Goal: Task Accomplishment & Management: Manage account settings

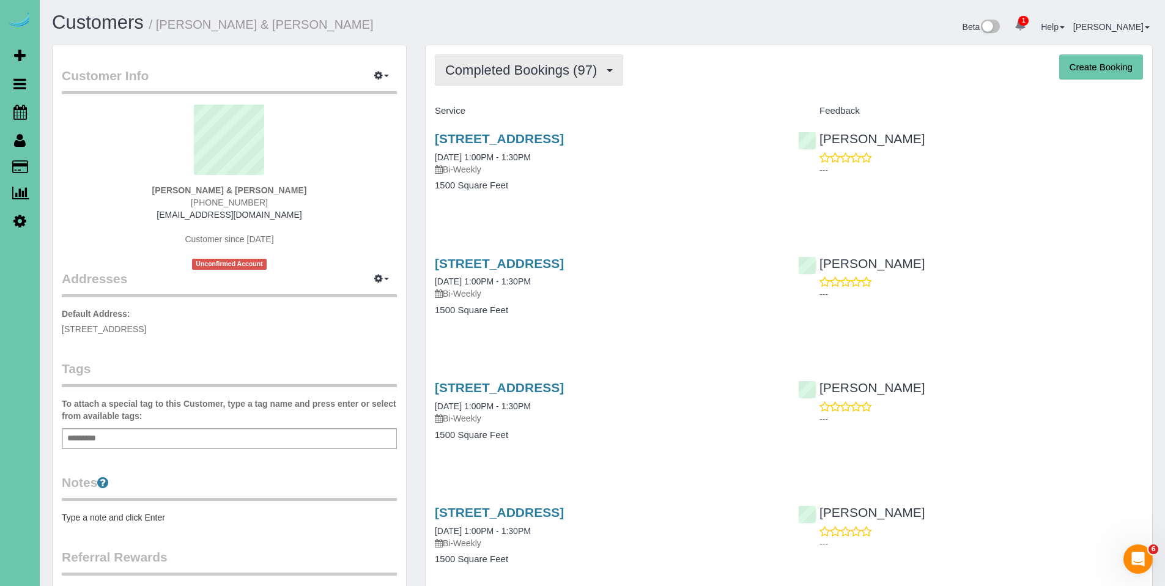
click at [525, 81] on button "Completed Bookings (97)" at bounding box center [529, 69] width 188 height 31
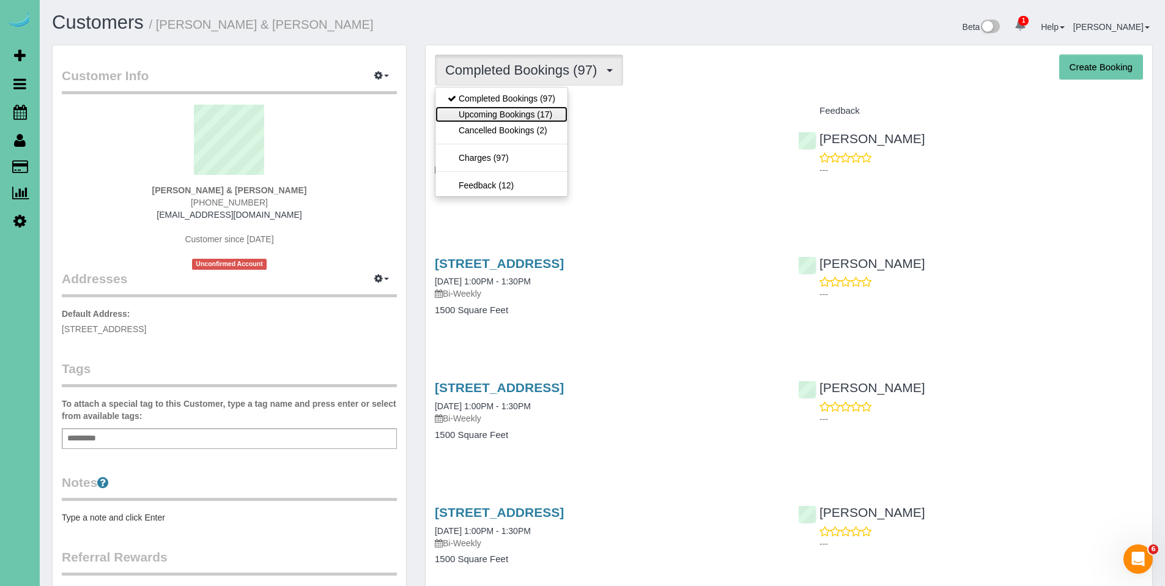
click at [515, 116] on link "Upcoming Bookings (17)" at bounding box center [501, 114] width 132 height 16
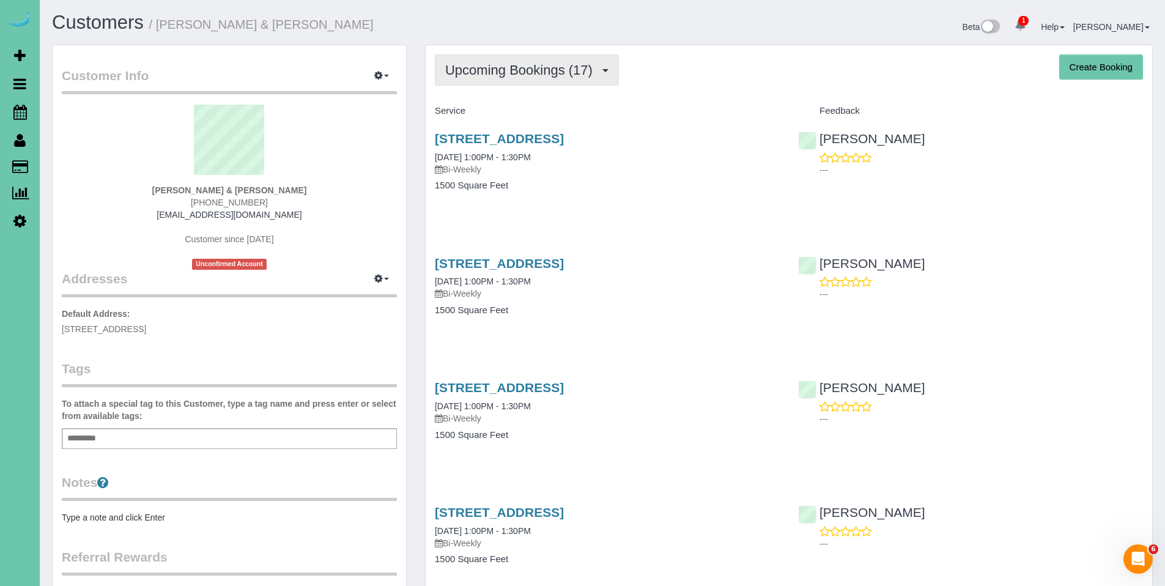
click at [530, 65] on span "Upcoming Bookings (17)" at bounding box center [521, 69] width 153 height 15
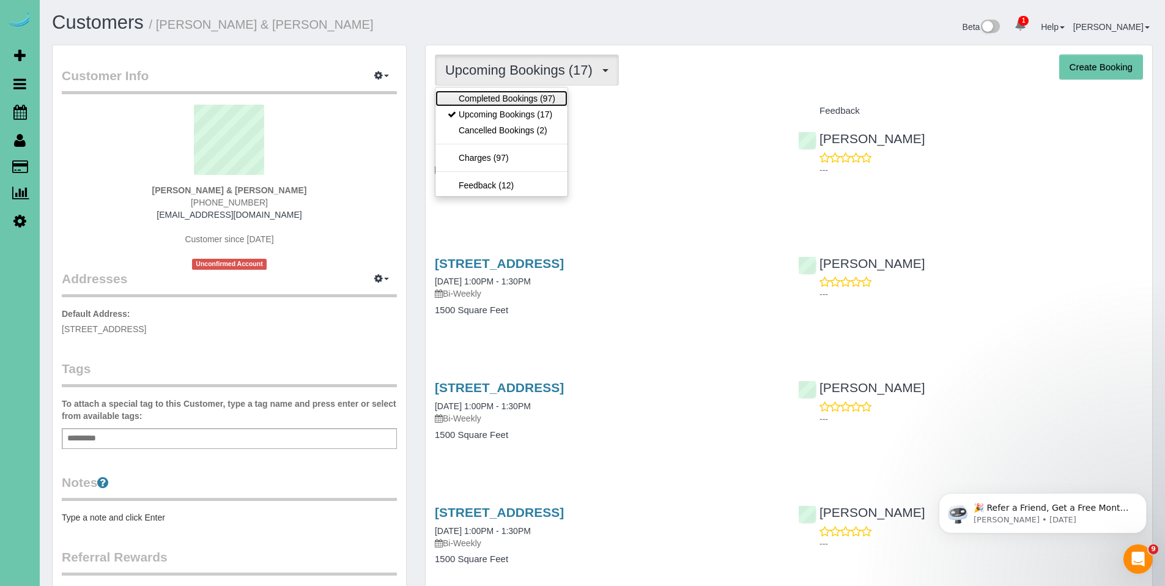
click at [504, 98] on link "Completed Bookings (97)" at bounding box center [501, 98] width 132 height 16
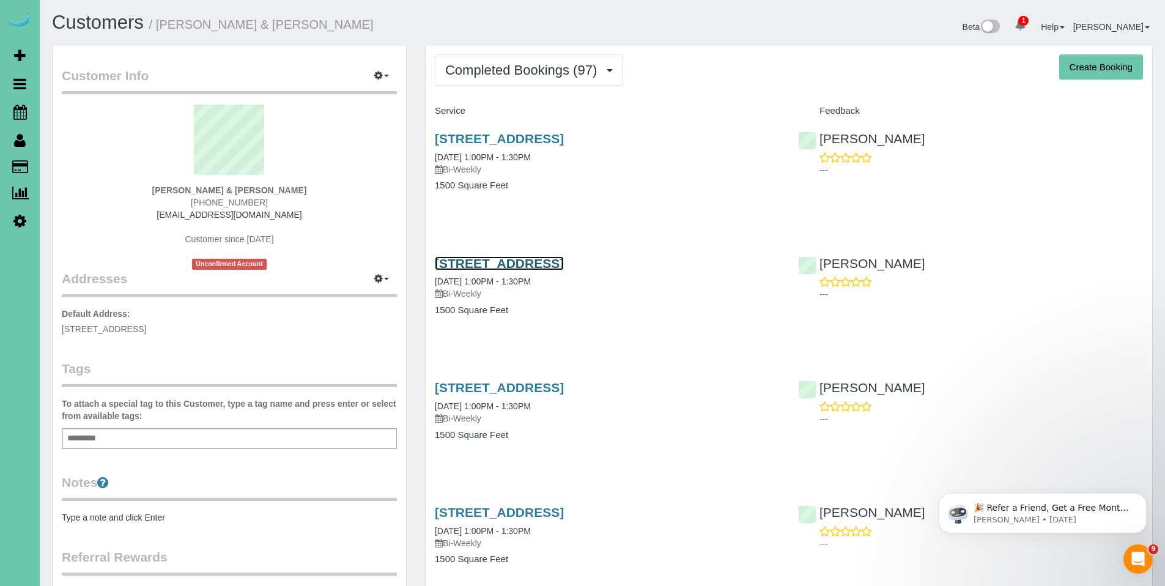
click at [534, 262] on link "1217 N 147th Plaza, Omaha, NE 68154" at bounding box center [499, 263] width 129 height 14
click at [504, 139] on link "1217 N 147th Plaza, Omaha, NE 68154" at bounding box center [499, 138] width 129 height 14
click at [525, 136] on link "1217 N 147th Plaza, Omaha, NE 68154" at bounding box center [499, 138] width 129 height 14
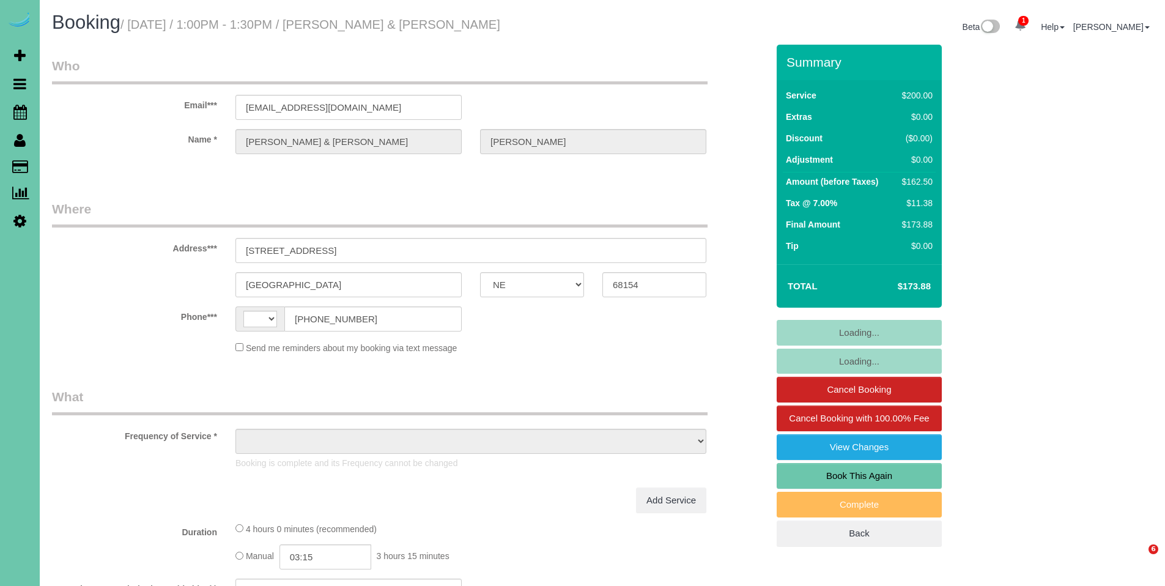
select select "NE"
select select "string:US"
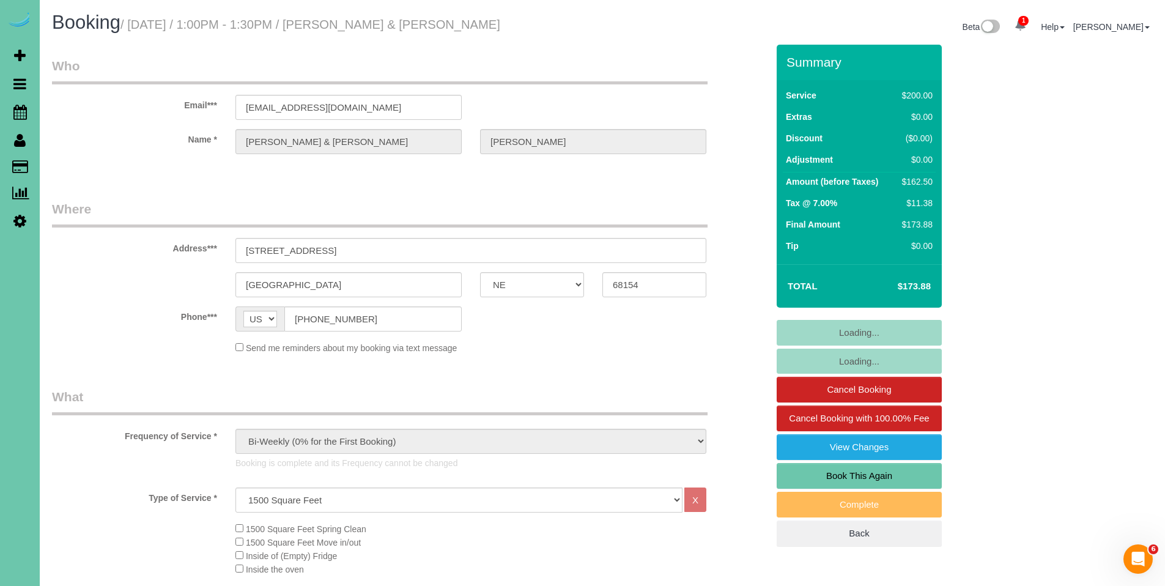
select select "object:654"
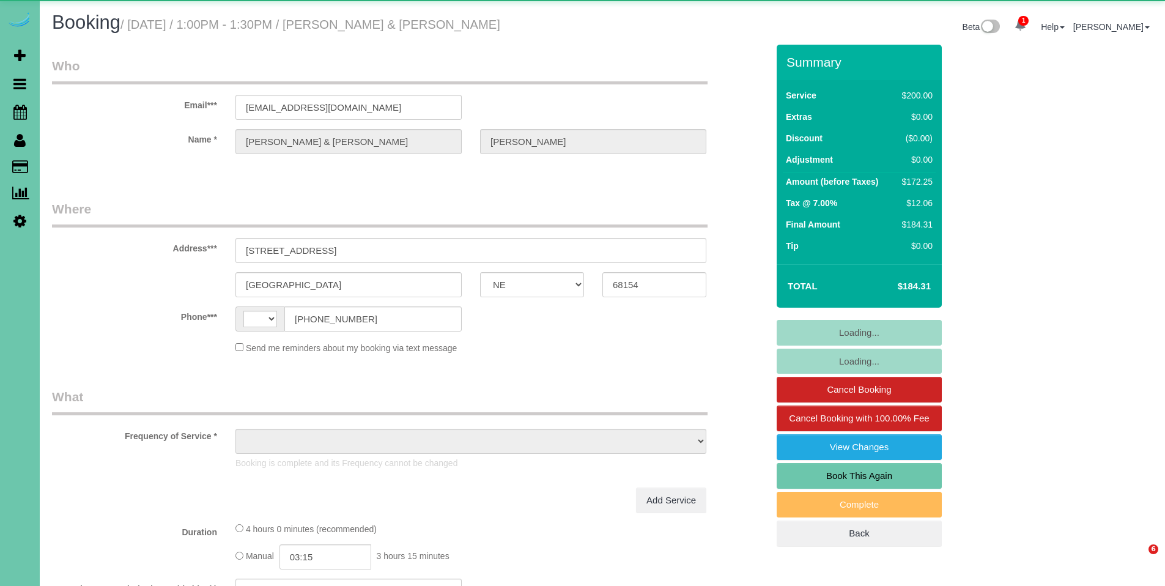
select select "NE"
select select "string:US"
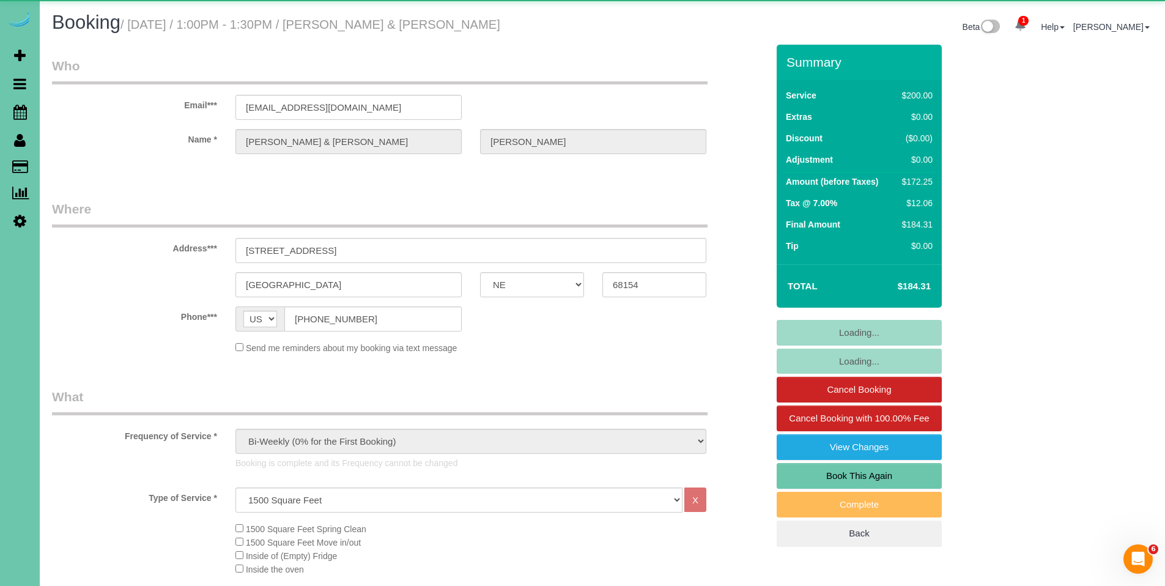
select select "object:853"
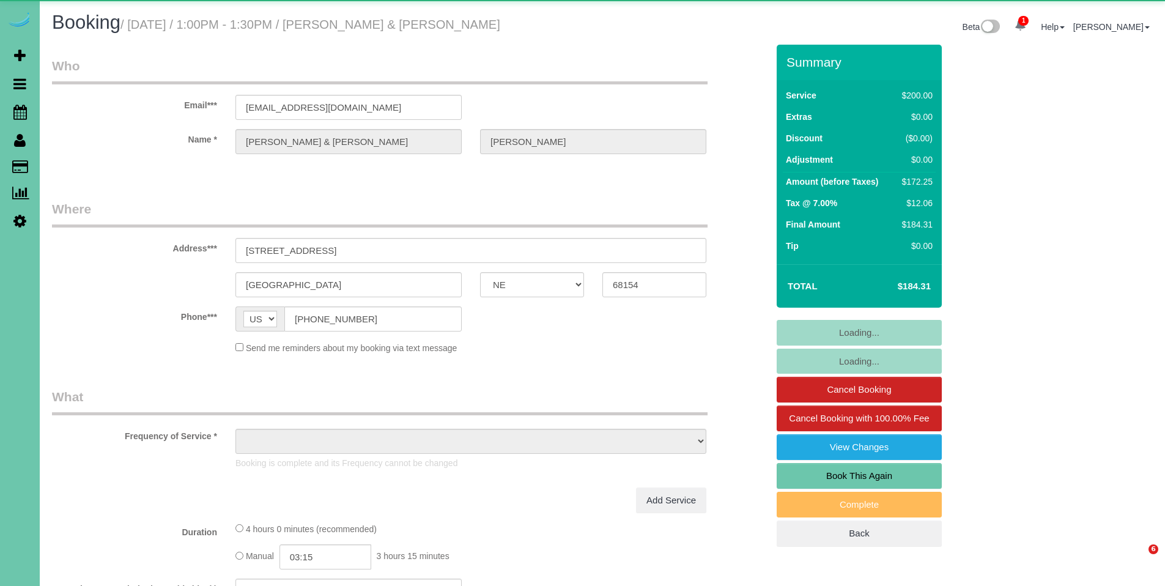
select select "NE"
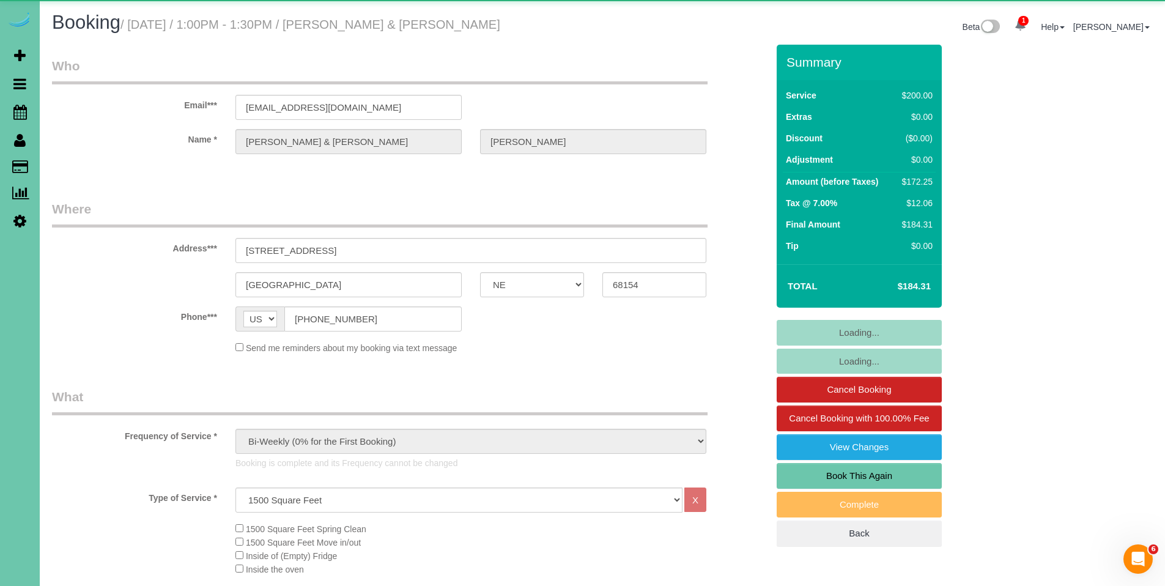
select select "object:841"
